Goal: Navigation & Orientation: Find specific page/section

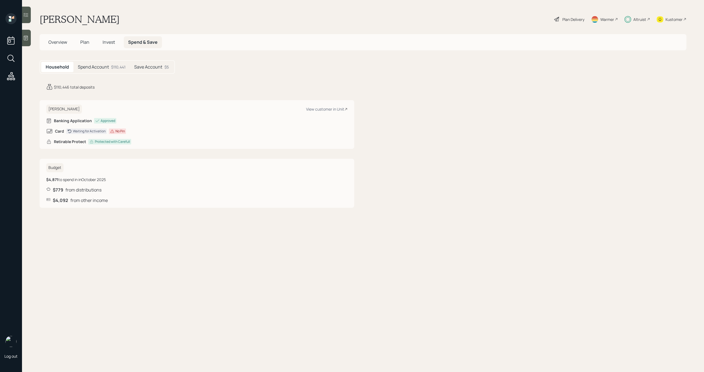
click at [108, 72] on div "Household Spend Account $110,441 Save Account $5" at bounding box center [107, 66] width 135 height 13
click at [110, 67] on div "Spend Account $110,441" at bounding box center [101, 67] width 56 height 10
